Goal: Information Seeking & Learning: Learn about a topic

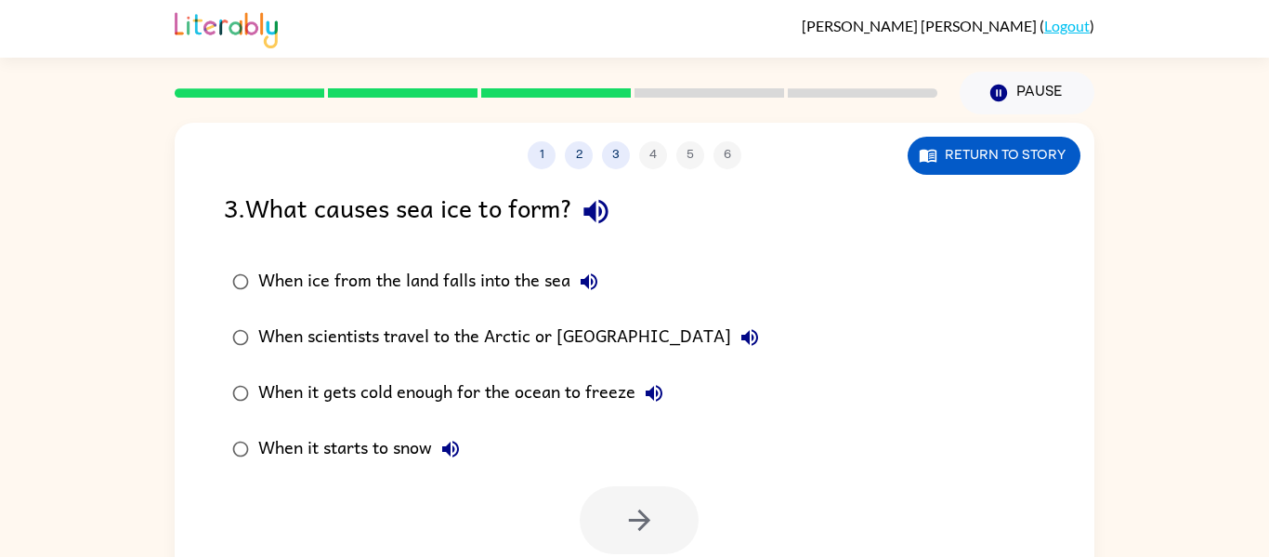
scroll to position [97, 0]
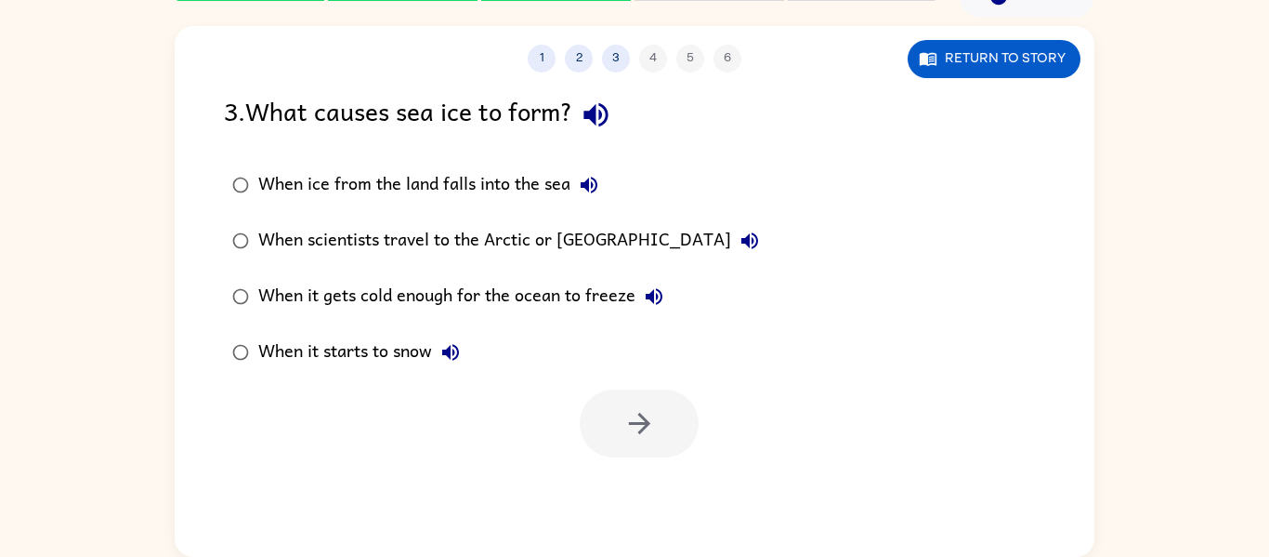
click at [484, 301] on div "When it gets cold enough for the ocean to freeze" at bounding box center [465, 296] width 414 height 37
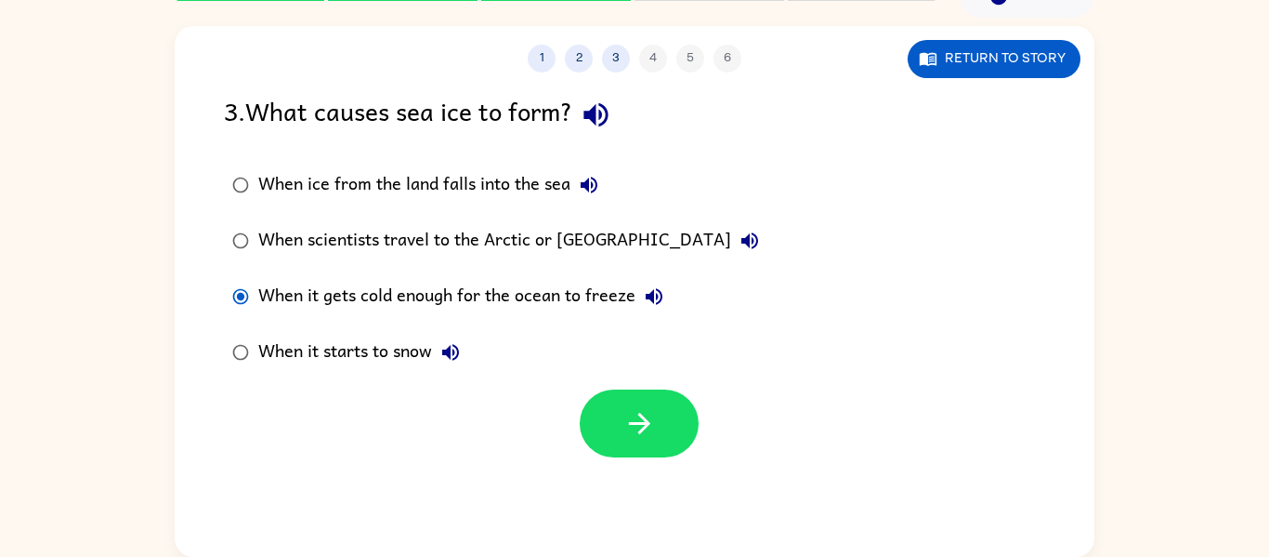
click at [569, 400] on div at bounding box center [635, 418] width 920 height 77
click at [610, 418] on button "button" at bounding box center [639, 423] width 119 height 68
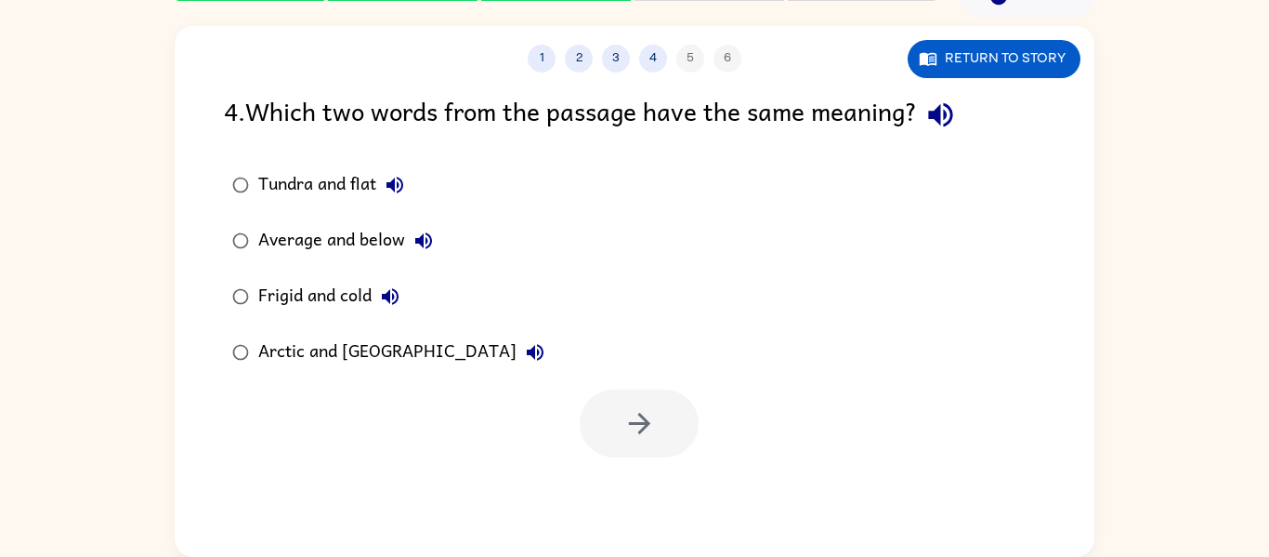
click at [310, 245] on div "Average and below" at bounding box center [350, 240] width 184 height 37
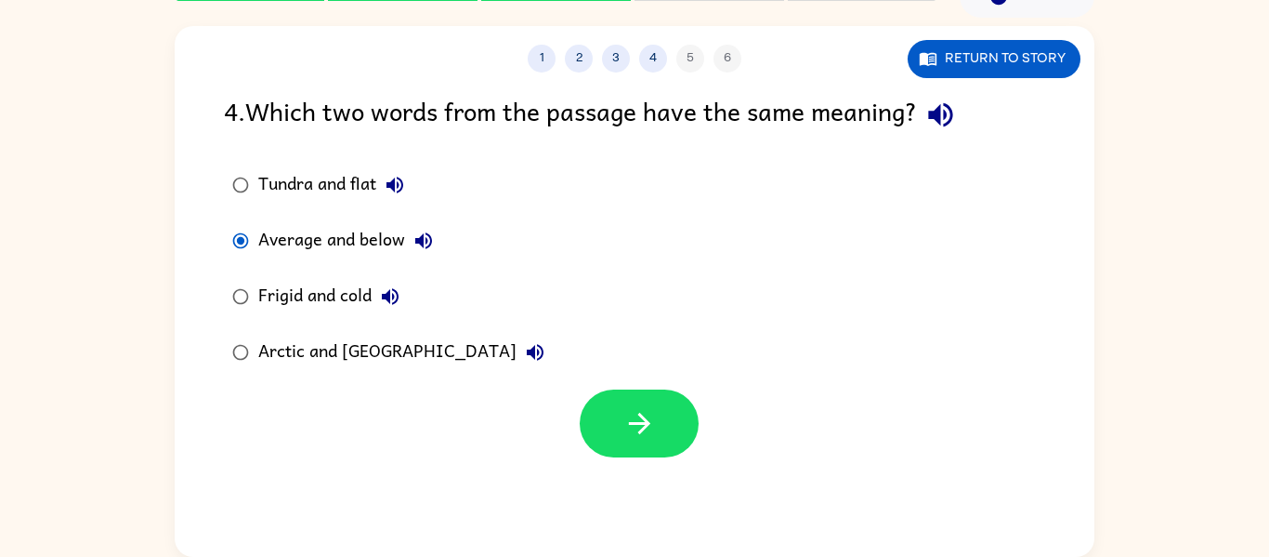
click at [396, 372] on label "Arctic and [GEOGRAPHIC_DATA]" at bounding box center [388, 352] width 349 height 56
click at [635, 413] on icon "button" at bounding box center [640, 423] width 33 height 33
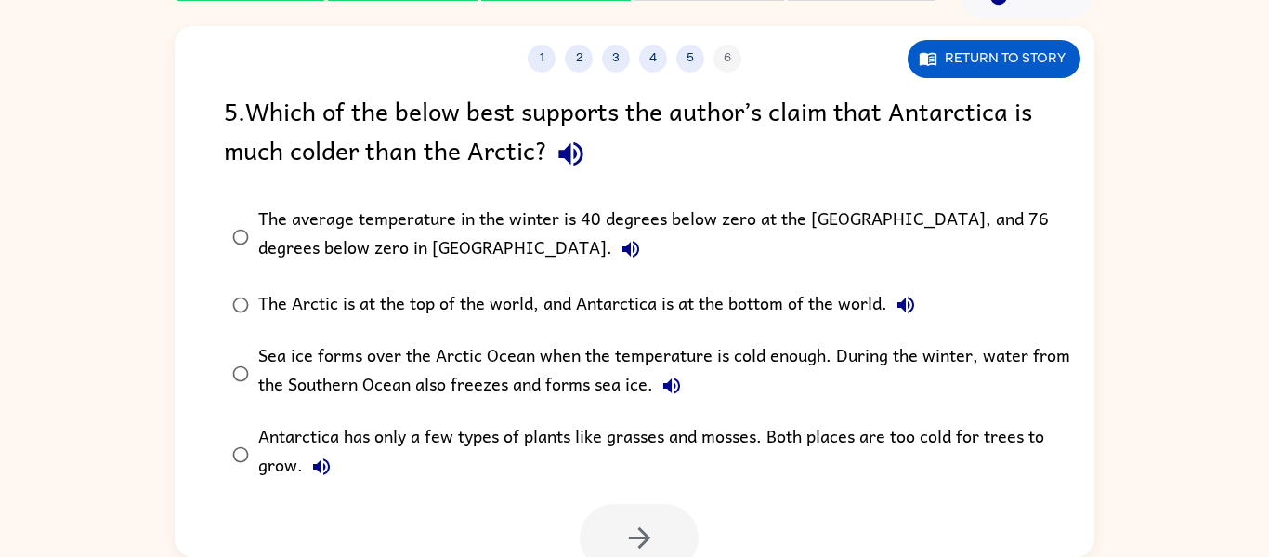
click at [335, 202] on label "The average temperature in the winter is 40 degrees below zero at the [GEOGRAPH…" at bounding box center [647, 236] width 866 height 81
click at [630, 532] on icon "button" at bounding box center [640, 537] width 33 height 33
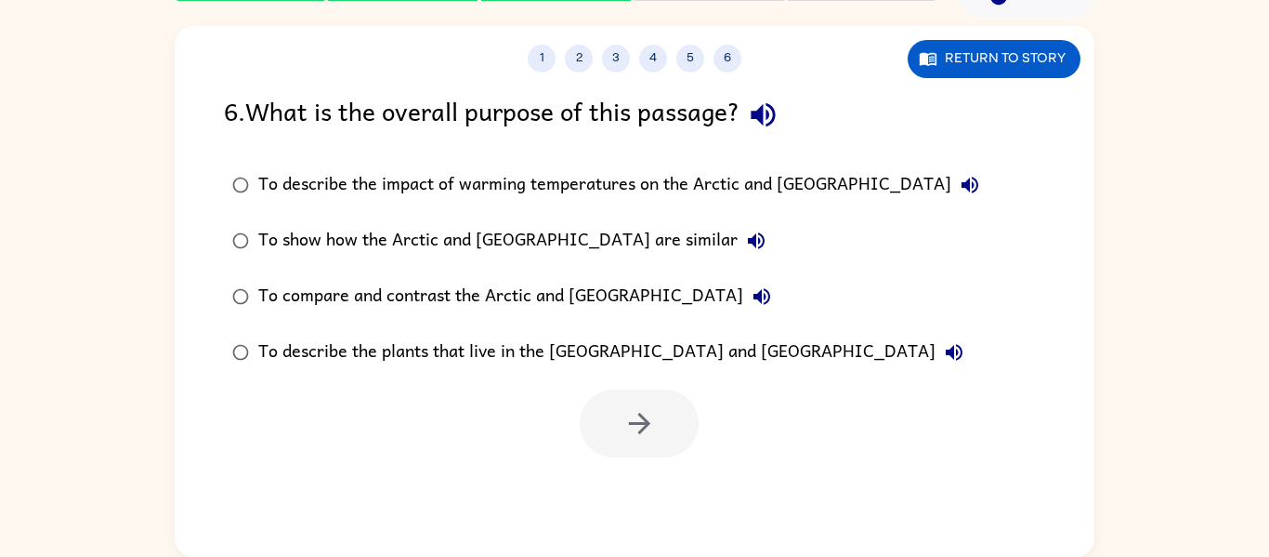
click at [451, 258] on div "To show how the Arctic and [GEOGRAPHIC_DATA] are similar" at bounding box center [516, 240] width 517 height 37
click at [667, 443] on button "button" at bounding box center [639, 423] width 119 height 68
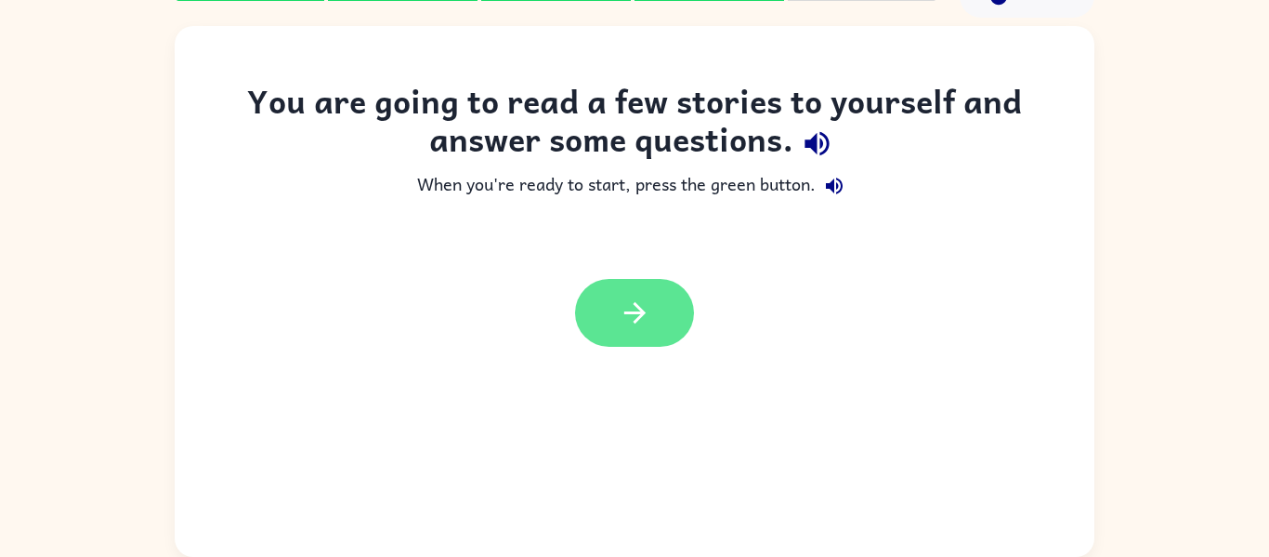
click at [626, 298] on icon "button" at bounding box center [635, 312] width 33 height 33
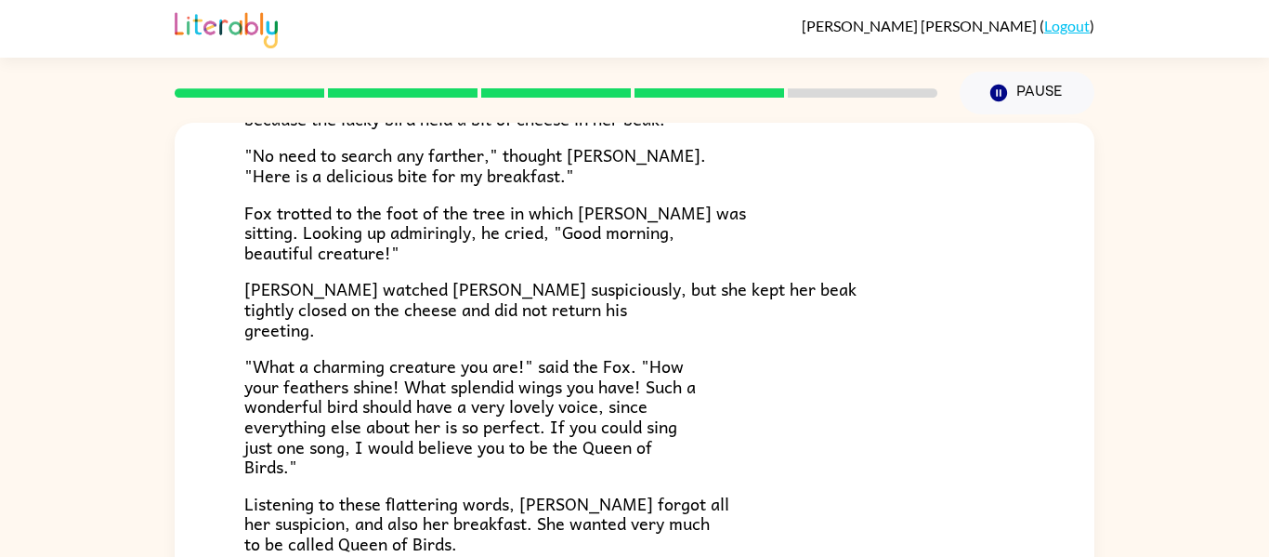
scroll to position [230, 0]
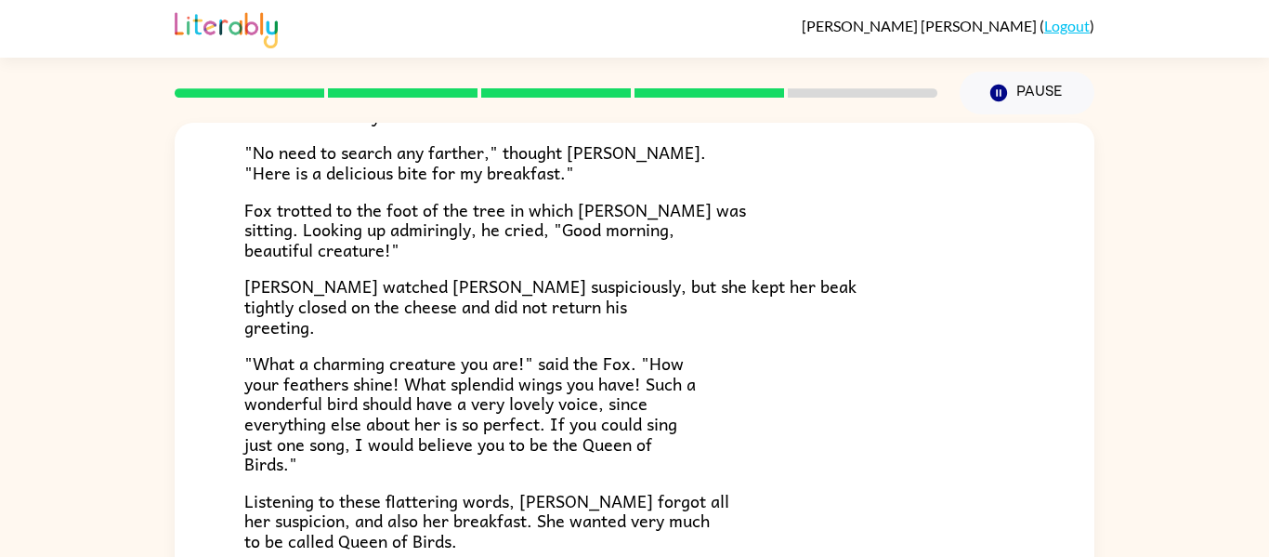
click at [840, 428] on p ""What a charming creature you are!" said the Fox. "How your feathers shine! Wha…" at bounding box center [634, 413] width 781 height 121
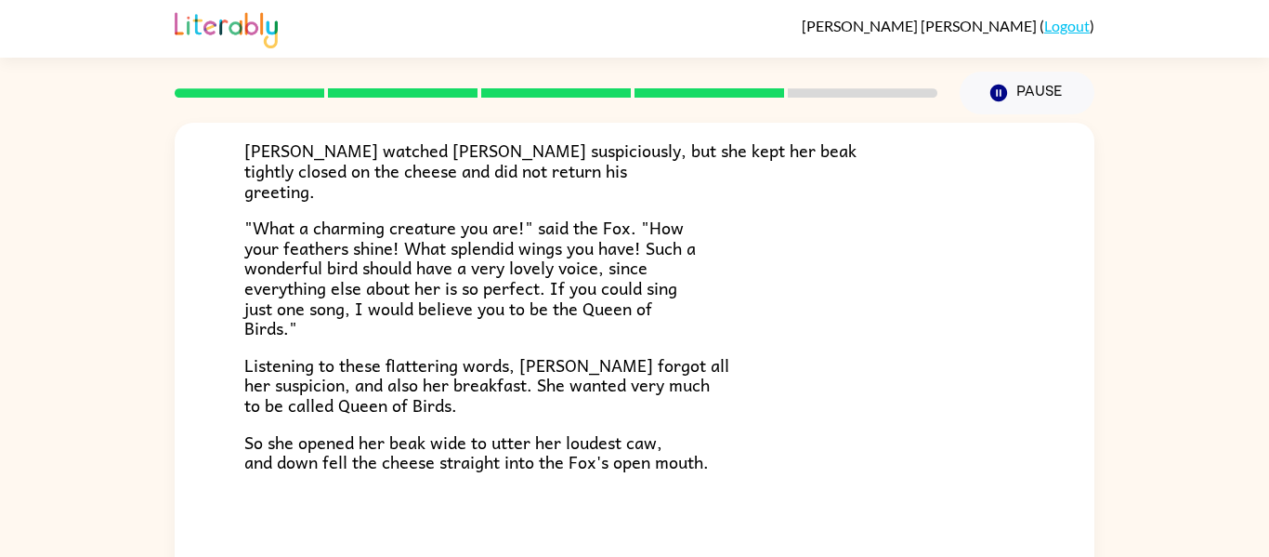
scroll to position [97, 0]
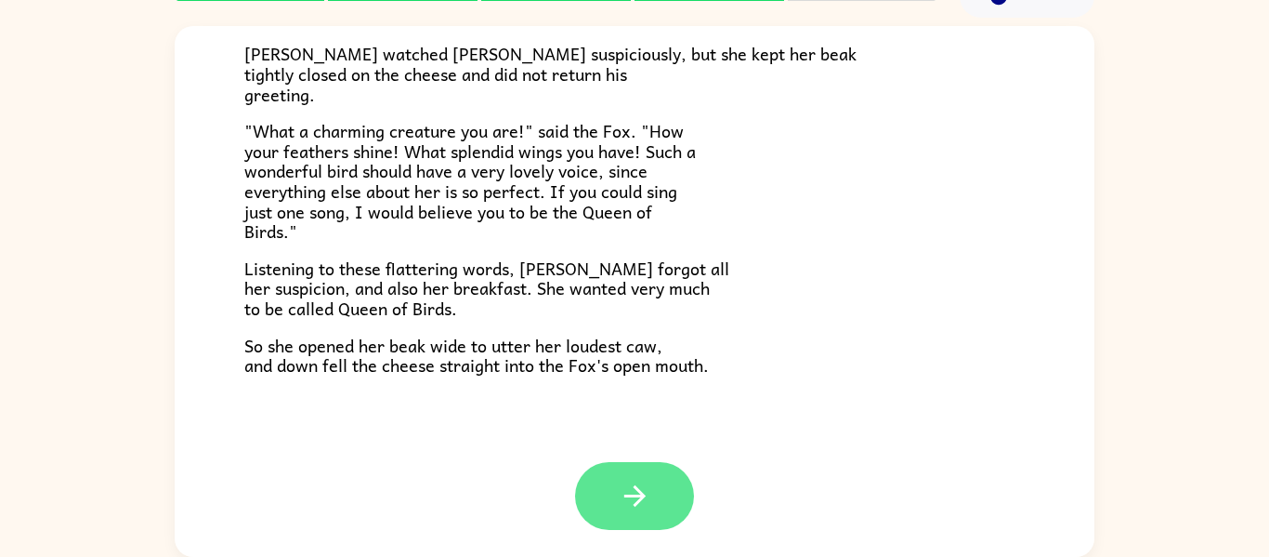
click at [635, 519] on button "button" at bounding box center [634, 496] width 119 height 68
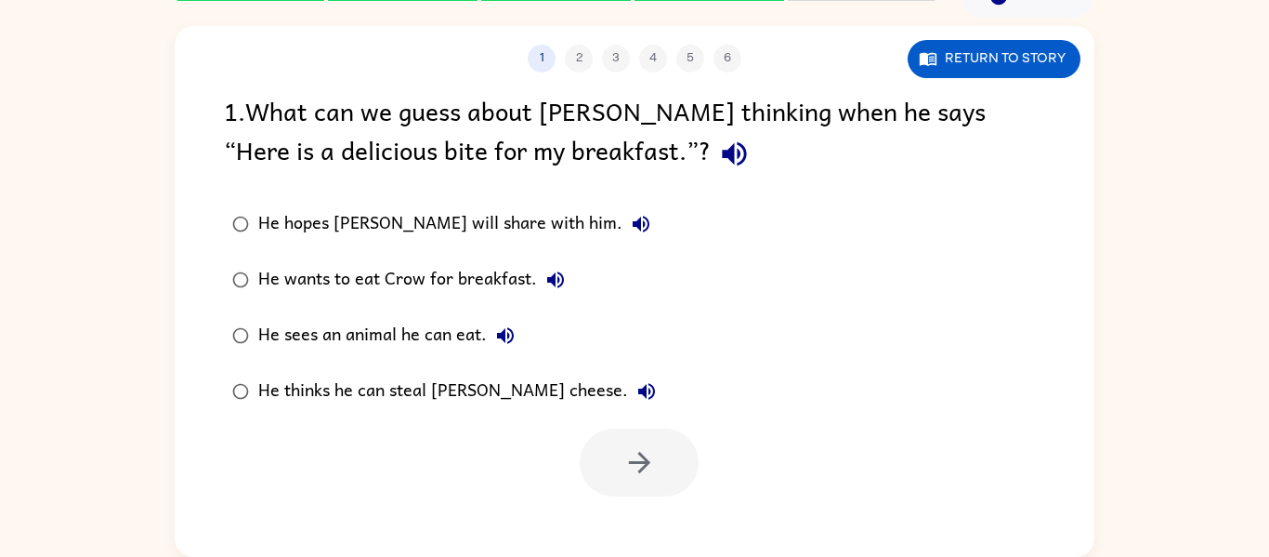
scroll to position [0, 0]
click at [419, 232] on div "He hopes [PERSON_NAME] will share with him." at bounding box center [458, 223] width 401 height 37
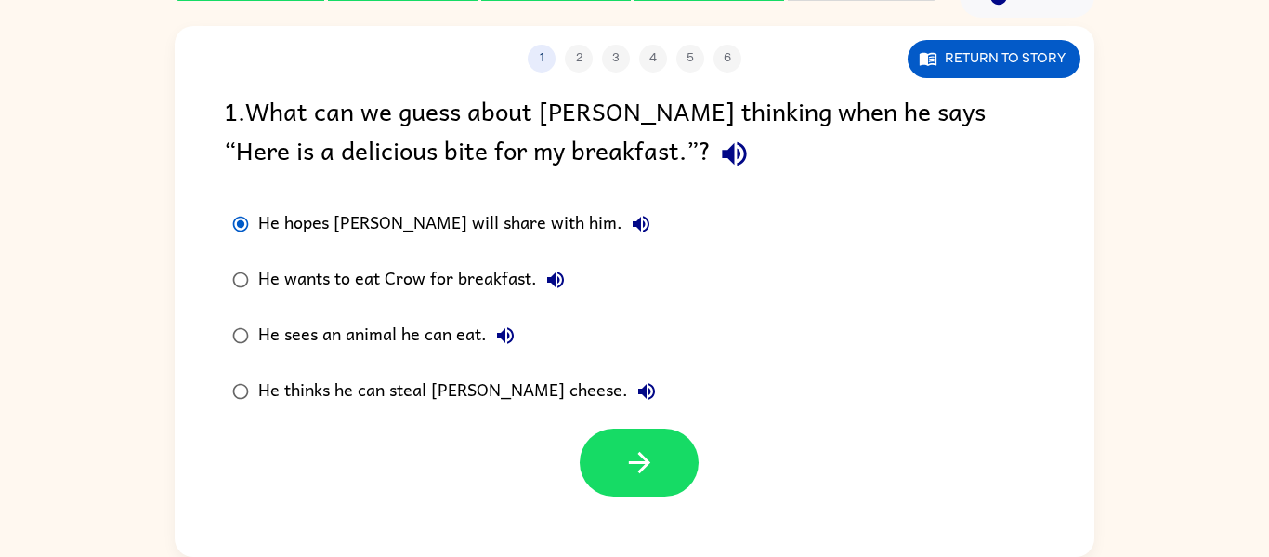
click at [419, 232] on div "He hopes [PERSON_NAME] will share with him." at bounding box center [458, 223] width 401 height 37
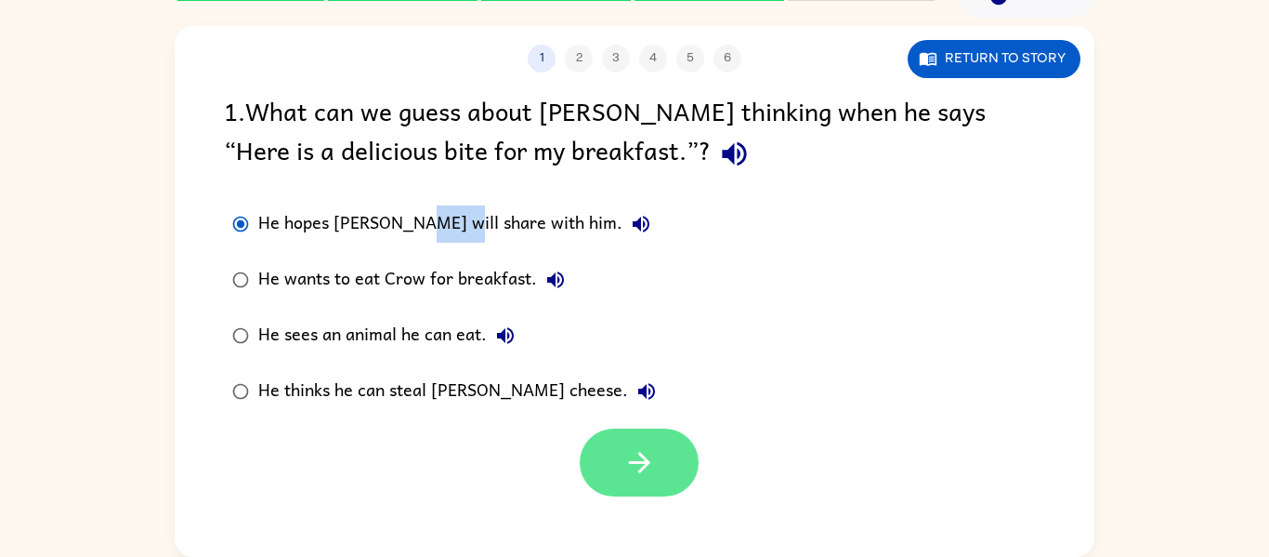
click at [649, 449] on icon "button" at bounding box center [640, 462] width 33 height 33
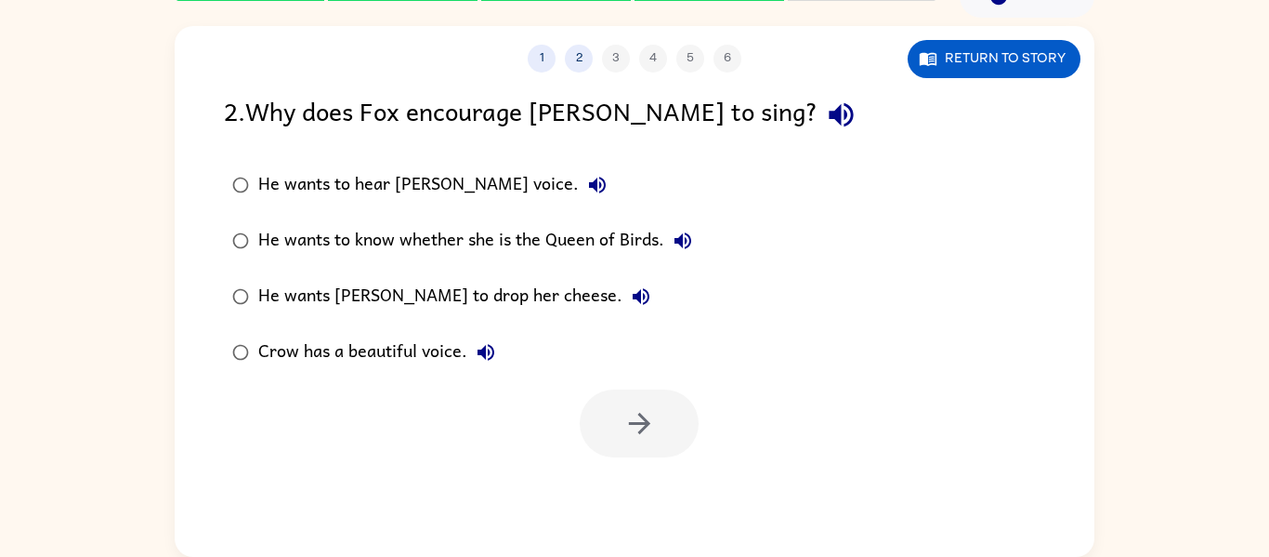
click at [584, 241] on div "He wants to know whether she is the Queen of Birds." at bounding box center [479, 240] width 443 height 37
click at [642, 440] on button "button" at bounding box center [639, 423] width 119 height 68
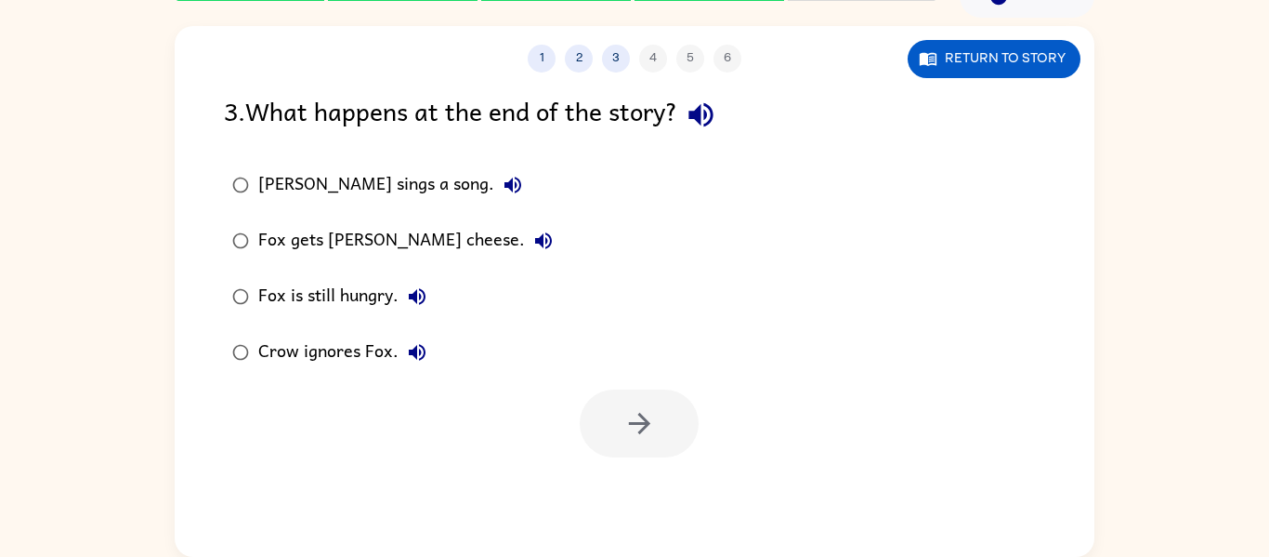
click at [349, 185] on div "[PERSON_NAME] sings a song." at bounding box center [394, 184] width 273 height 37
click at [615, 415] on button "button" at bounding box center [639, 423] width 119 height 68
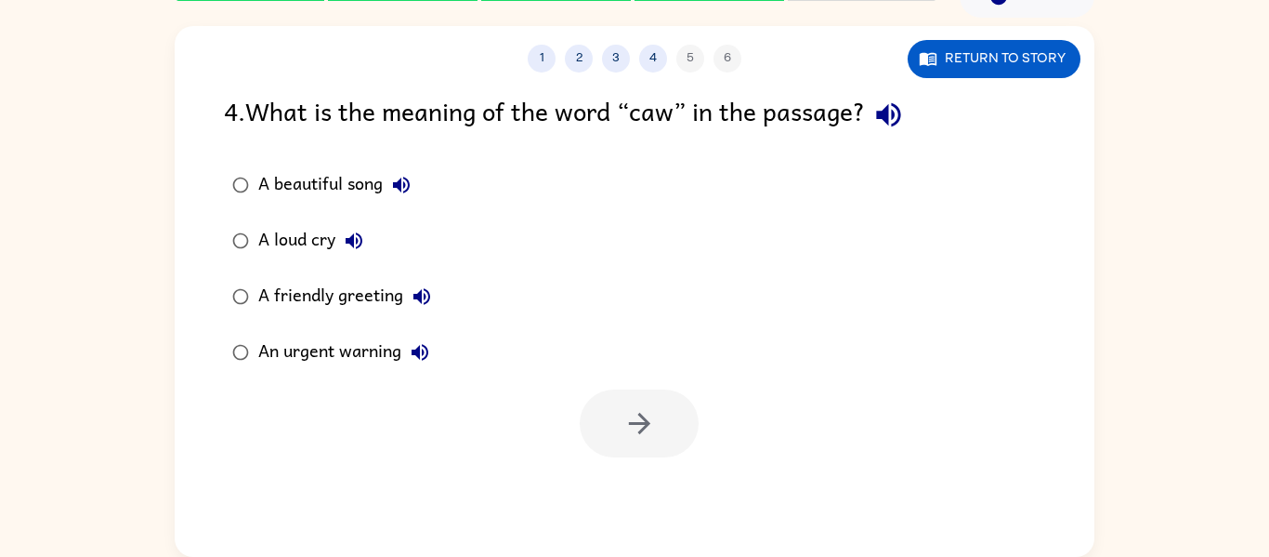
click at [313, 187] on div "A beautiful song" at bounding box center [339, 184] width 162 height 37
click at [669, 419] on button "button" at bounding box center [639, 423] width 119 height 68
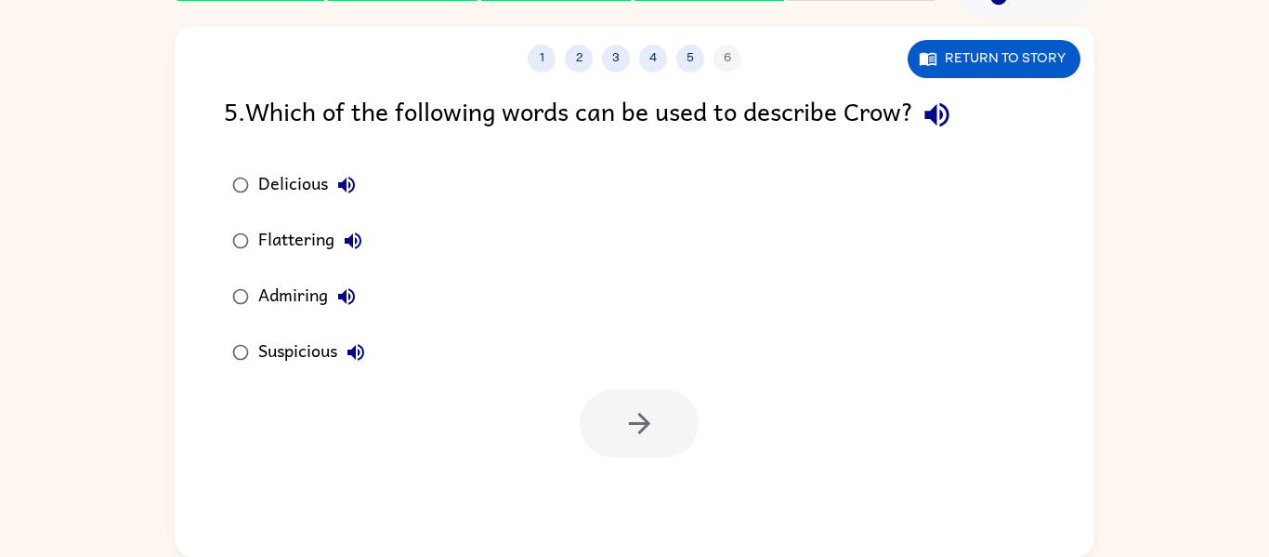
click at [298, 249] on div "Flattering" at bounding box center [314, 240] width 113 height 37
click at [692, 413] on button "button" at bounding box center [639, 423] width 119 height 68
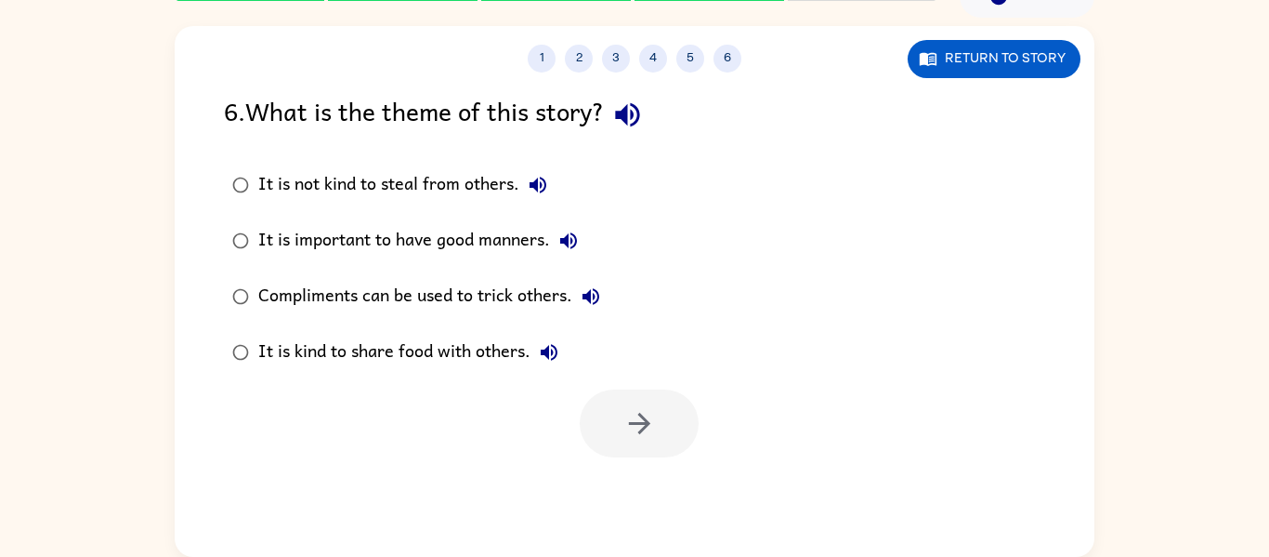
click at [388, 248] on div "It is important to have good manners." at bounding box center [422, 240] width 329 height 37
click at [652, 418] on icon "button" at bounding box center [640, 423] width 33 height 33
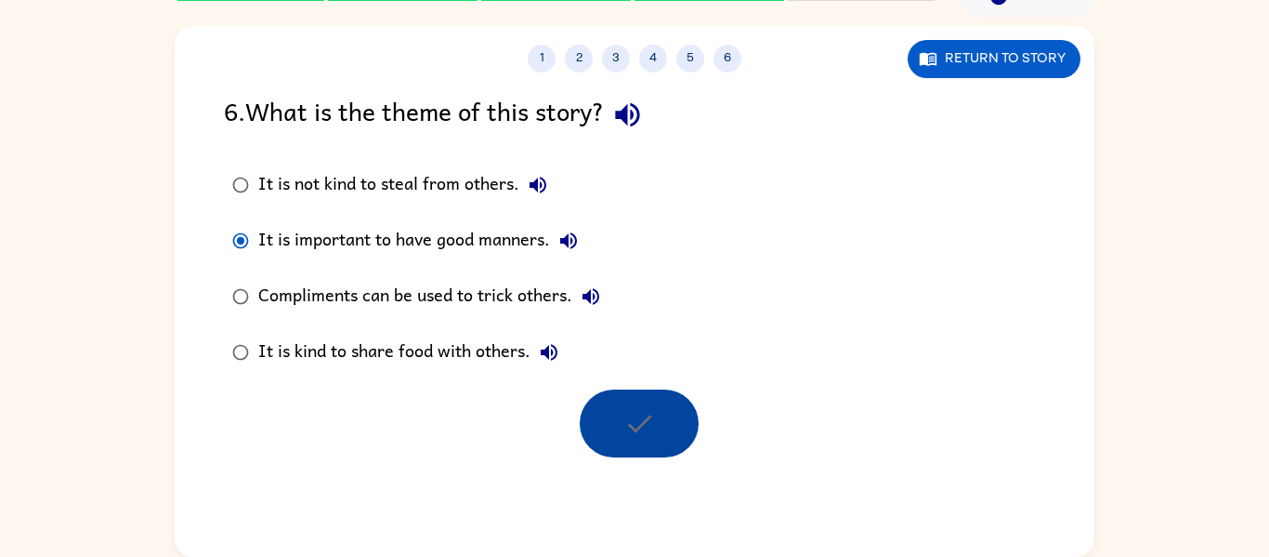
scroll to position [63, 0]
